Goal: Check status: Check status

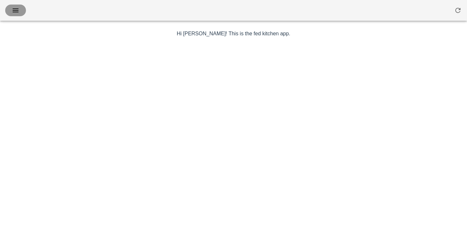
click at [14, 11] on icon "button" at bounding box center [16, 10] width 8 height 8
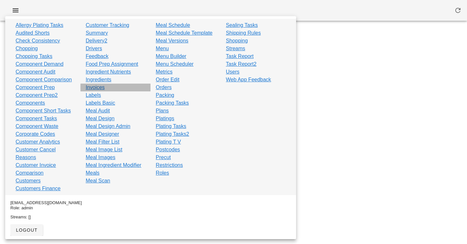
click at [96, 88] on link "Invoices" at bounding box center [95, 88] width 19 height 8
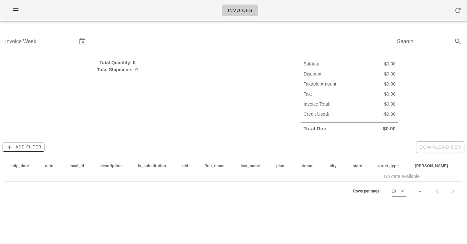
click at [55, 39] on input "Invoice Week" at bounding box center [41, 41] width 72 height 10
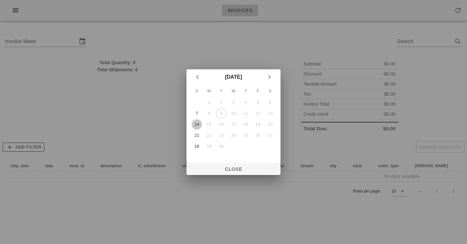
click at [193, 124] on div "14" at bounding box center [197, 124] width 10 height 5
click at [234, 170] on span "Close" at bounding box center [234, 169] width 84 height 5
type input "[DATE]"
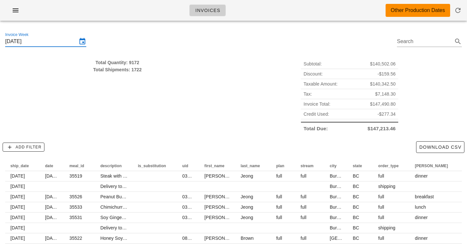
click at [266, 57] on div "Subtotal: $140,502.06 Discount: -$159.56 Taxable Amount: $140,342.50 Tax: $7,14…" at bounding box center [350, 96] width 232 height 82
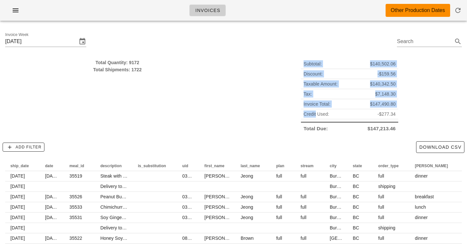
drag, startPoint x: 266, startPoint y: 57, endPoint x: 274, endPoint y: 130, distance: 73.4
click at [274, 130] on div "Subtotal: $140,502.06 Discount: -$159.56 Taxable Amount: $140,342.50 Tax: $7,14…" at bounding box center [350, 96] width 232 height 82
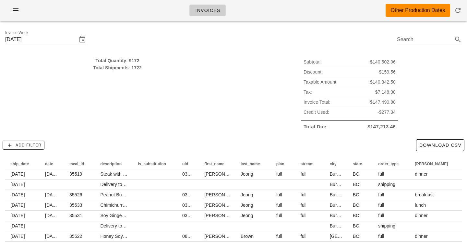
scroll to position [3, 0]
click at [292, 33] on div "Invoice Week [DATE] Search" at bounding box center [233, 39] width 467 height 33
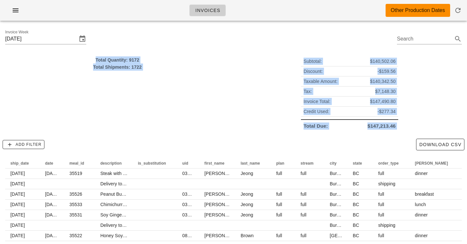
drag, startPoint x: 292, startPoint y: 33, endPoint x: 292, endPoint y: 139, distance: 105.8
click at [292, 139] on div "Invoice Week [DATE] Search Total Quantity: 9172 Total Shipments: 1722 Subtotal:…" at bounding box center [233, 160] width 467 height 274
click at [292, 139] on div "Add Filter Download CSV" at bounding box center [233, 144] width 467 height 17
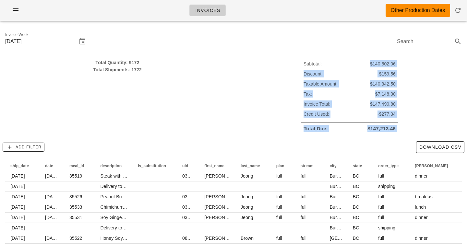
drag, startPoint x: 292, startPoint y: 139, endPoint x: 292, endPoint y: 70, distance: 68.8
click at [292, 70] on div "Invoice Week [DATE] Search Total Quantity: 9172 Total Shipments: 1722 Subtotal:…" at bounding box center [233, 163] width 467 height 274
click at [292, 70] on div "Subtotal: $140,502.06 Discount: -$159.56 Taxable Amount: $140,342.50 Tax: $7,14…" at bounding box center [350, 96] width 232 height 82
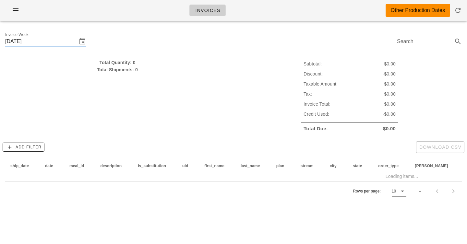
click at [195, 122] on div "Total Quantity: 0 Total Shipments: 0" at bounding box center [117, 96] width 232 height 82
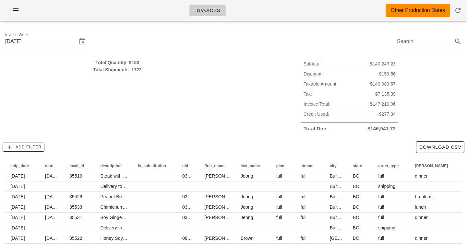
click at [214, 87] on div "Total Quantity: 9153 Total Shipments: 1722" at bounding box center [117, 96] width 232 height 82
